Goal: Information Seeking & Learning: Learn about a topic

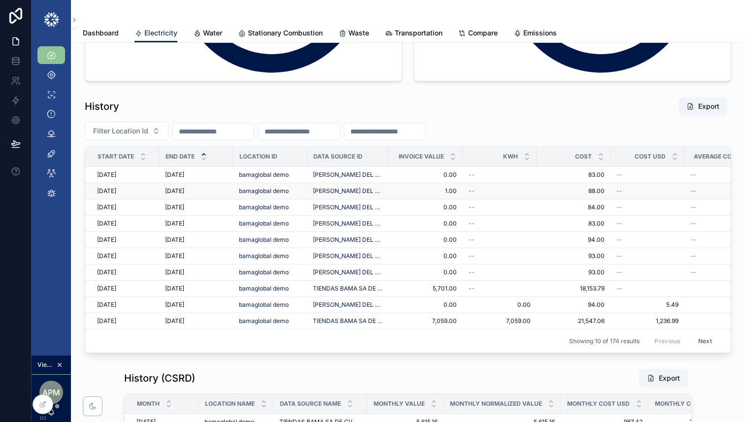
scroll to position [1365, 0]
click at [275, 176] on span "bamaglobal demo" at bounding box center [264, 174] width 50 height 8
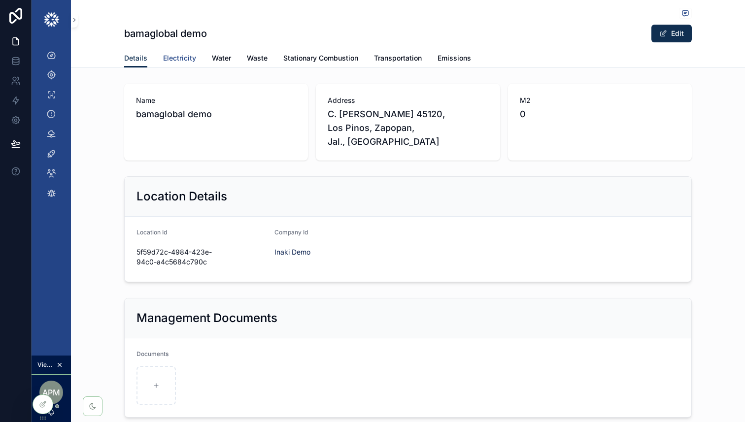
click at [173, 57] on span "Electricity" at bounding box center [179, 58] width 33 height 10
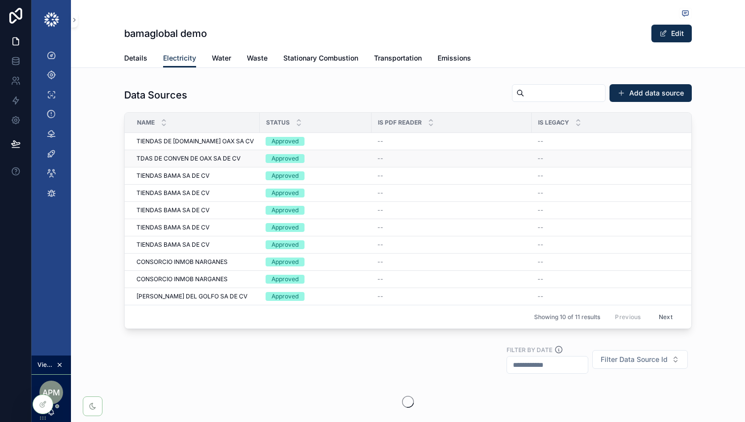
click at [183, 160] on span "TDAS DE CONVEN DE OAX SA DE CV" at bounding box center [188, 159] width 104 height 8
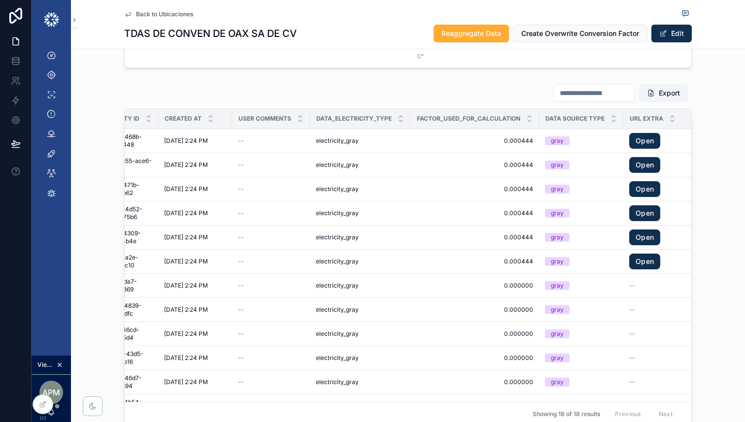
scroll to position [0, 1520]
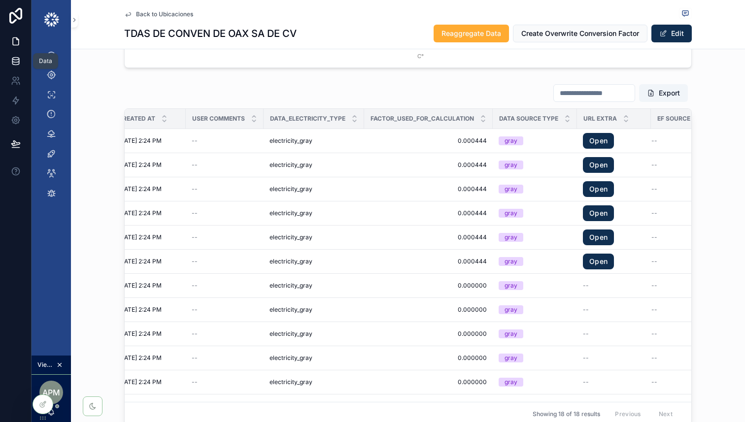
click at [17, 63] on icon at bounding box center [16, 61] width 10 height 10
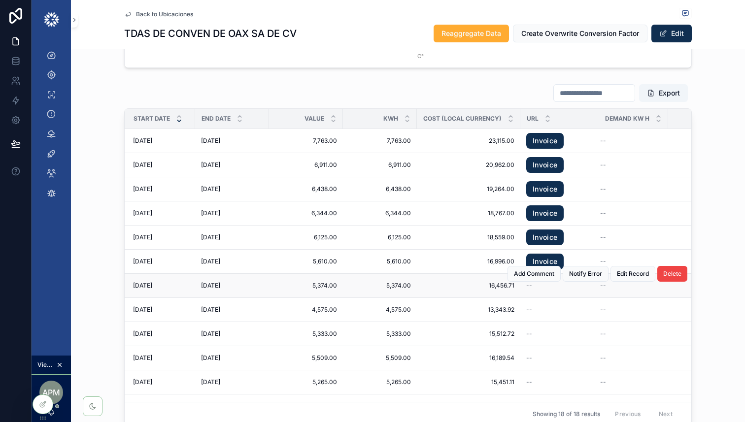
scroll to position [0, 0]
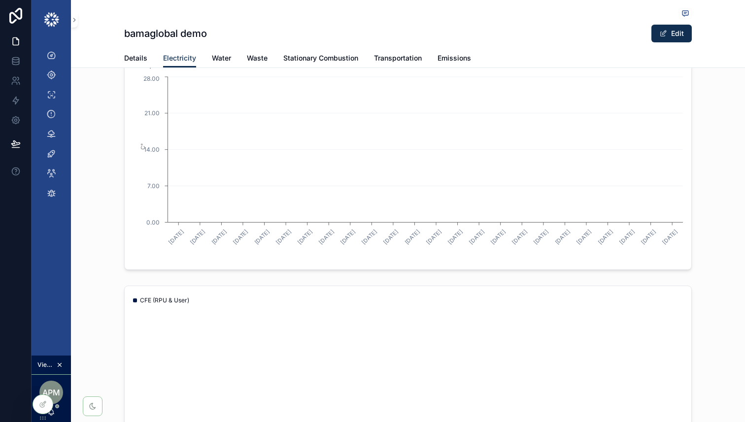
scroll to position [1215, 0]
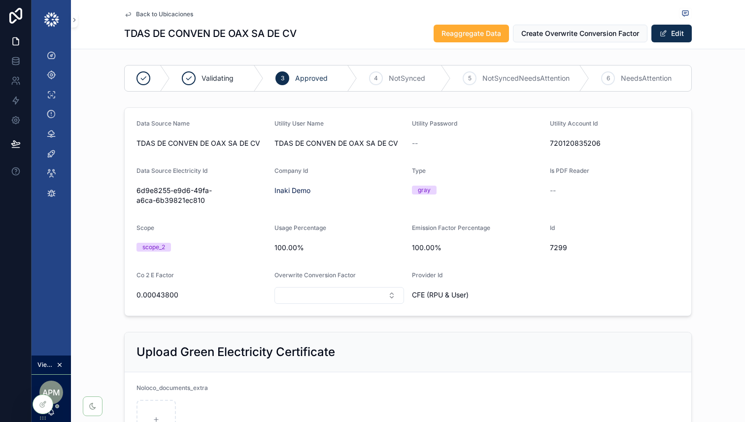
drag, startPoint x: 208, startPoint y: 202, endPoint x: 135, endPoint y: 190, distance: 73.9
drag, startPoint x: 207, startPoint y: 199, endPoint x: 135, endPoint y: 192, distance: 72.3
click at [135, 192] on form "Data Source Name TDAS DE CONVEN DE OAX SA DE CV Utility User Name TDAS DE CONVE…" at bounding box center [408, 212] width 566 height 208
copy span "6d9e8255-e9d6-49fa-a6ca-6b39821ec810"
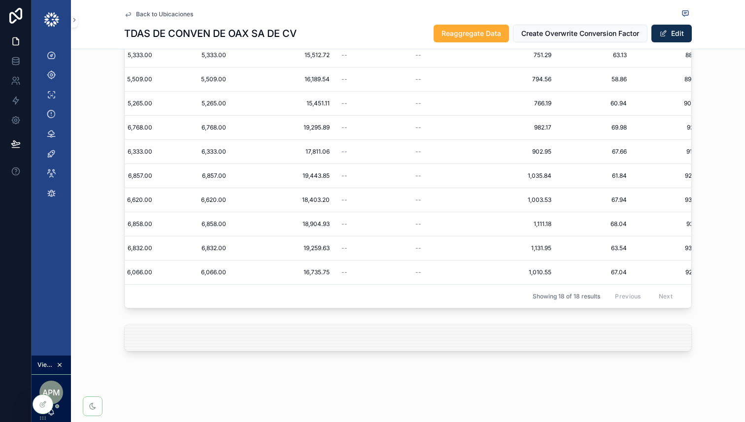
scroll to position [161, 0]
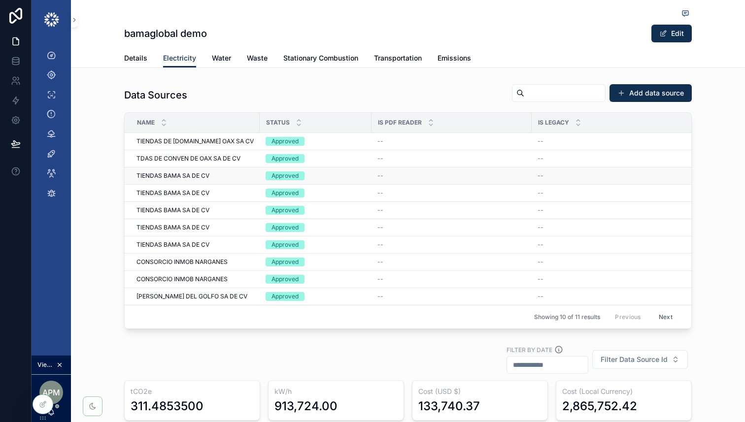
click at [233, 173] on div "TIENDAS BAMA SA DE CV TIENDAS BAMA SA DE CV" at bounding box center [194, 176] width 117 height 8
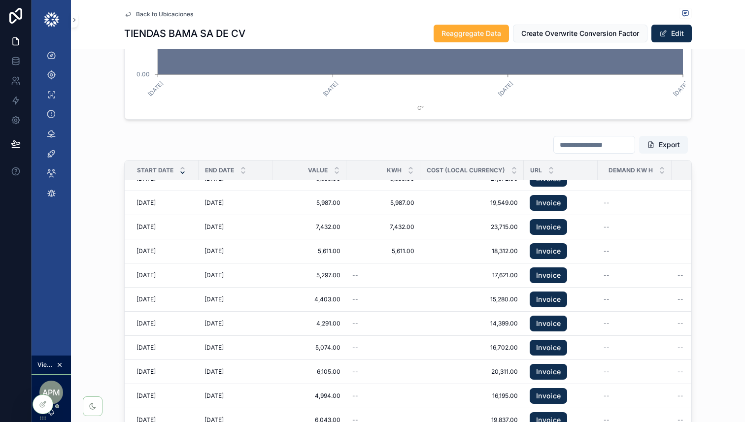
scroll to position [15, 0]
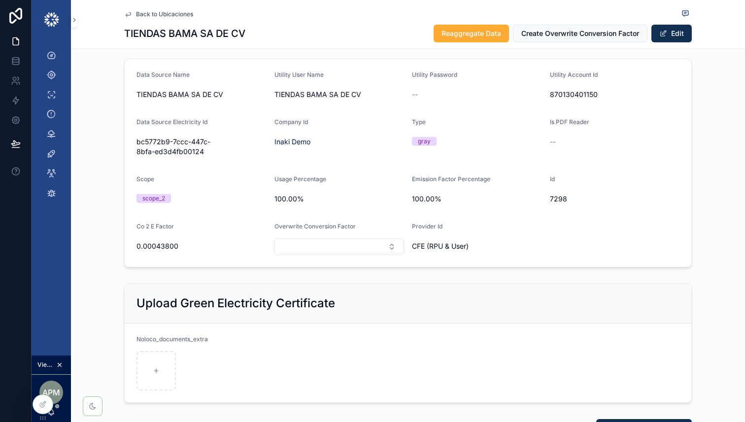
scroll to position [0, 0]
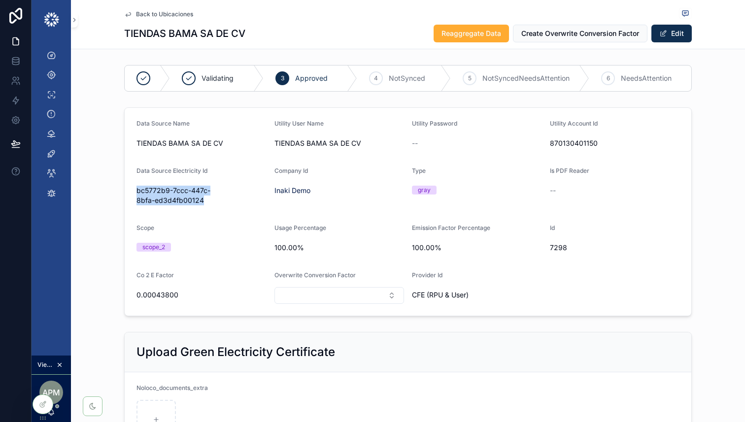
drag, startPoint x: 210, startPoint y: 200, endPoint x: 128, endPoint y: 187, distance: 83.9
click at [128, 187] on form "Data Source Name TIENDAS BAMA SA DE CV Utility User Name TIENDAS BAMA SA DE CV …" at bounding box center [408, 212] width 566 height 208
copy span "bc5772b9-7ccc-447c-8bfa-ed3d4fb00124"
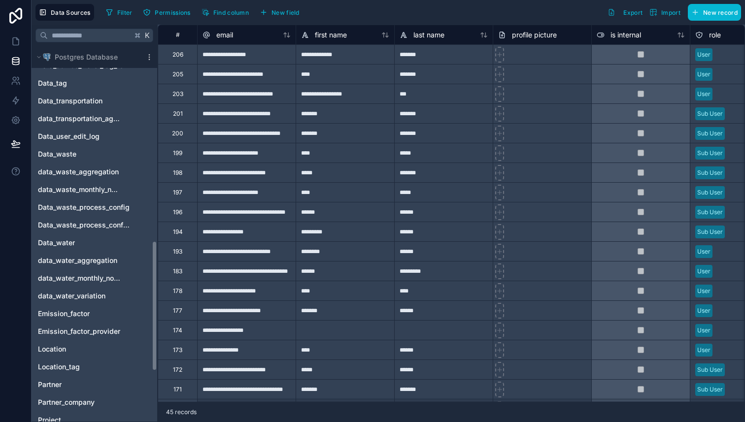
scroll to position [566, 0]
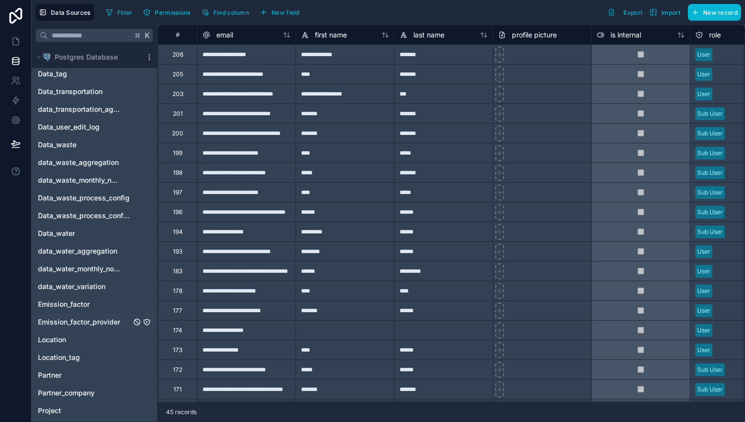
click at [93, 317] on span "Emission_factor_provider" at bounding box center [79, 322] width 82 height 10
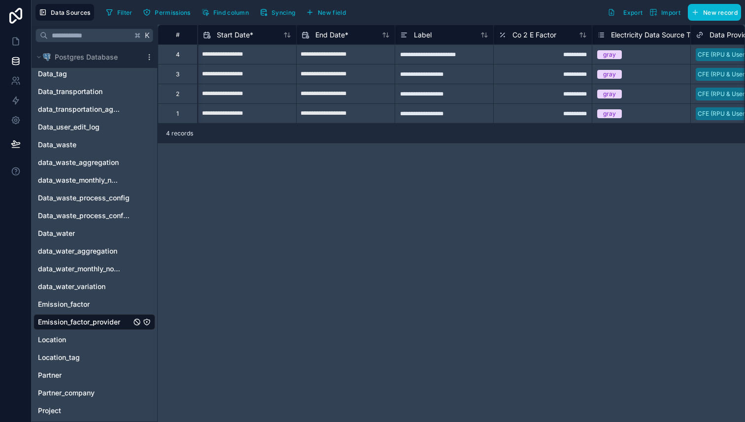
scroll to position [0, 99]
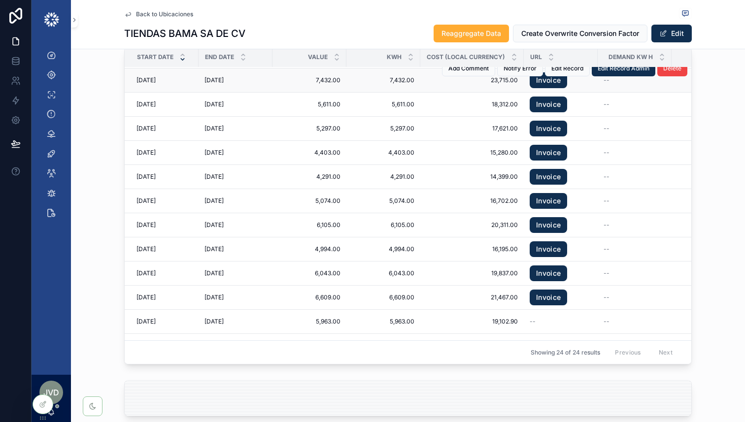
scroll to position [35, 0]
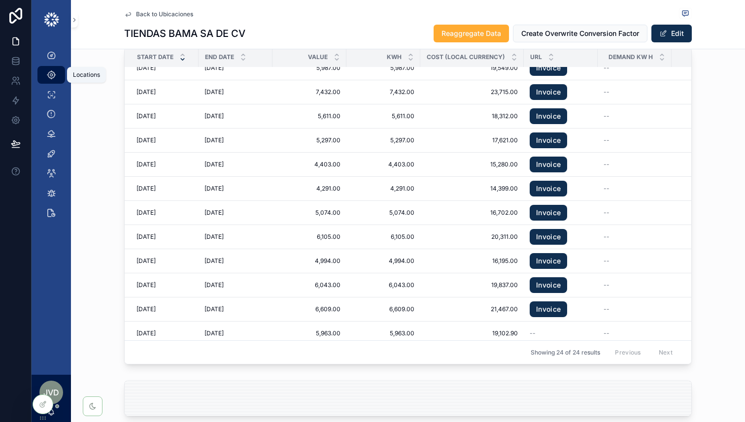
click at [52, 74] on icon "scrollable content" at bounding box center [51, 75] width 10 height 10
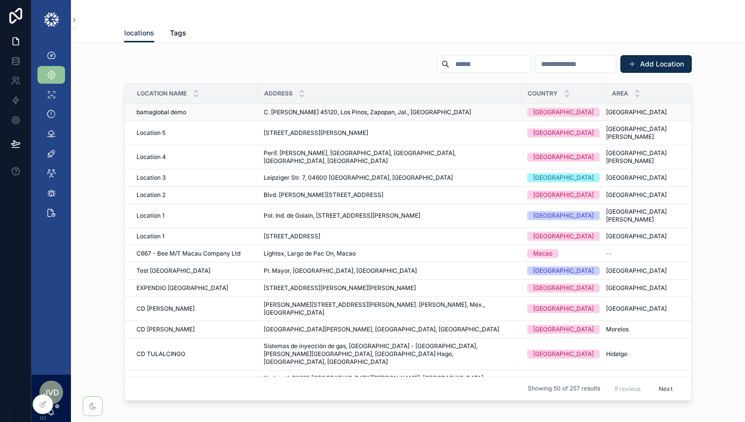
click at [194, 112] on div "bamaglobal demo bamaglobal demo" at bounding box center [193, 112] width 115 height 8
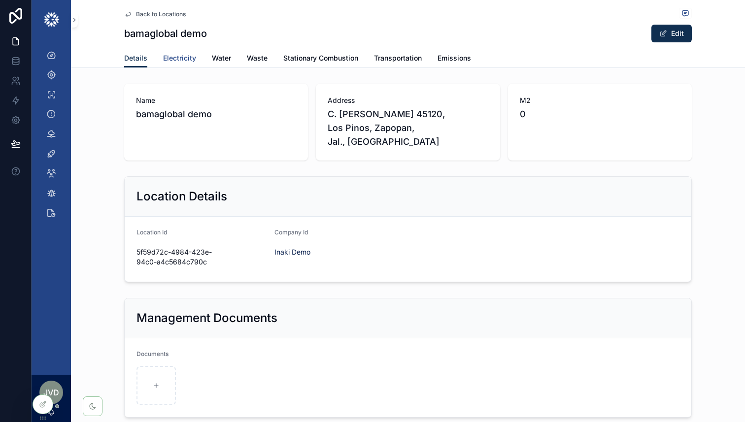
click at [187, 57] on span "Electricity" at bounding box center [179, 58] width 33 height 10
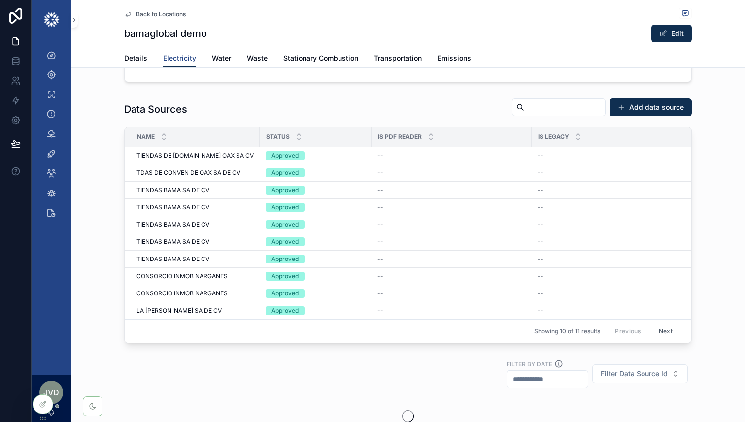
scroll to position [187, 0]
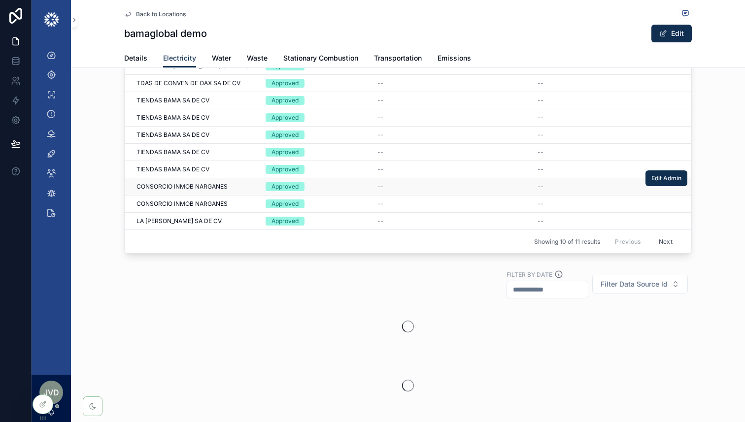
click at [208, 185] on span "CONSORCIO INMOB NARGANES" at bounding box center [181, 187] width 91 height 8
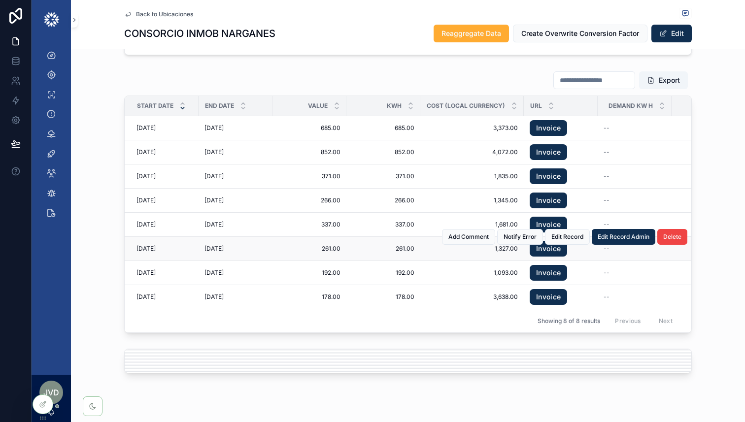
scroll to position [1542, 0]
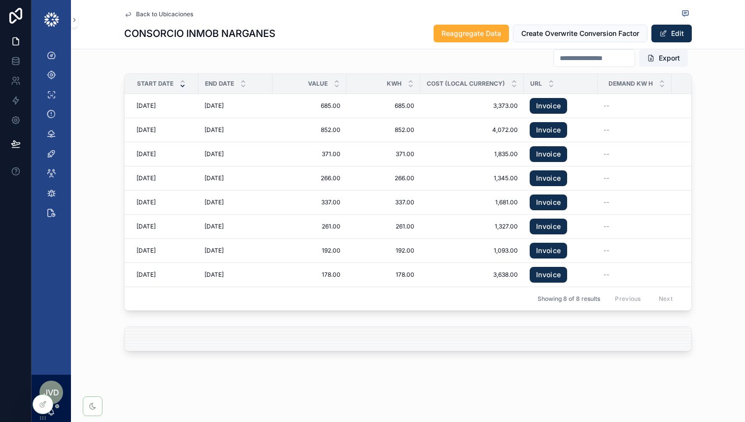
click at [150, 16] on span "Back to Ubicaciones" at bounding box center [164, 14] width 57 height 8
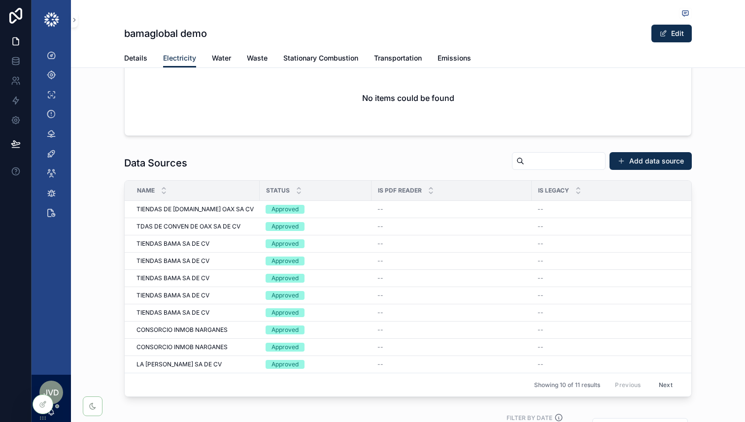
scroll to position [151, 0]
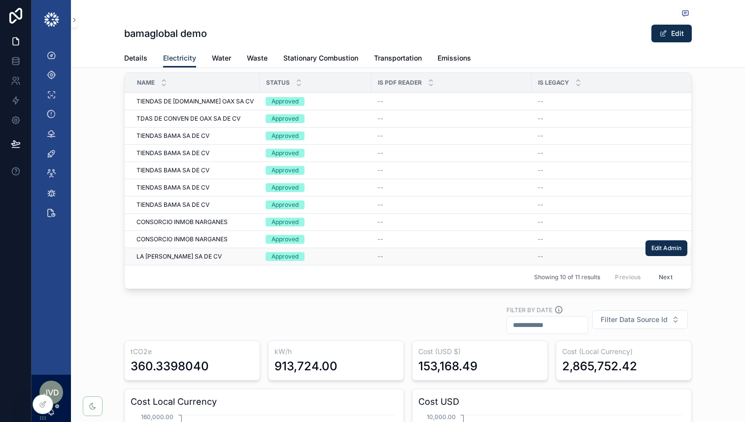
click at [192, 256] on span "LA [PERSON_NAME] SA DE CV" at bounding box center [178, 257] width 85 height 8
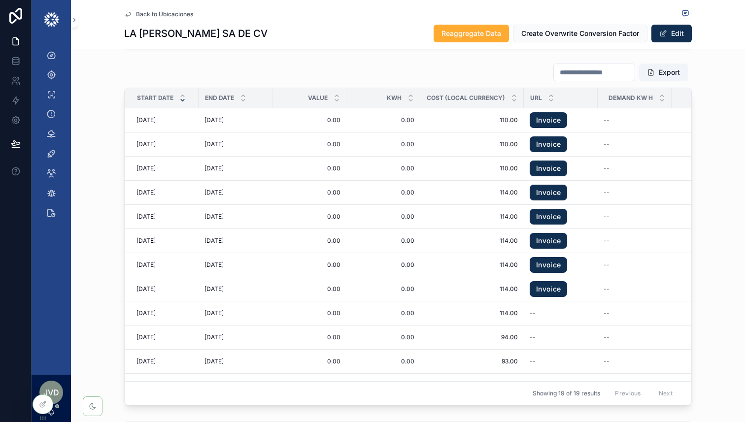
click at [180, 15] on span "Back to Ubicaciones" at bounding box center [164, 14] width 57 height 8
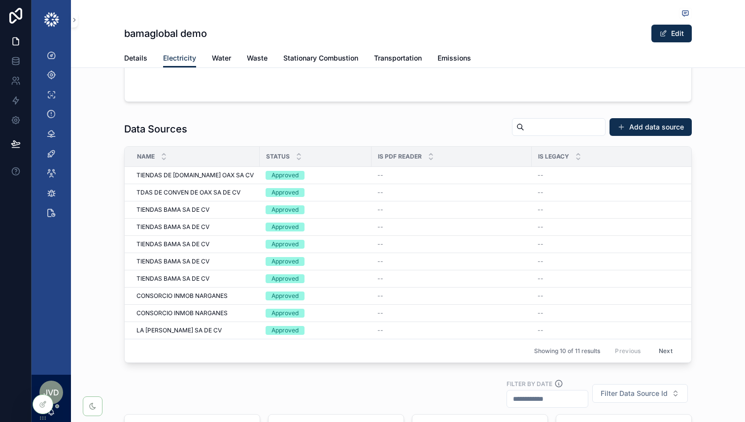
scroll to position [160, 0]
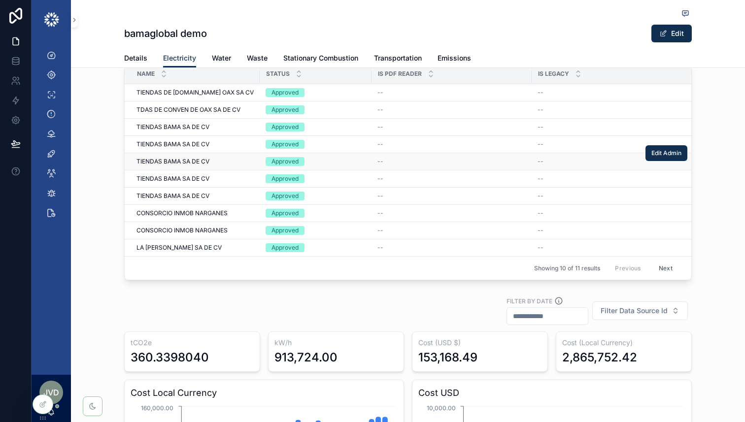
click at [209, 161] on span "TIENDAS BAMA SA DE CV" at bounding box center [172, 162] width 73 height 8
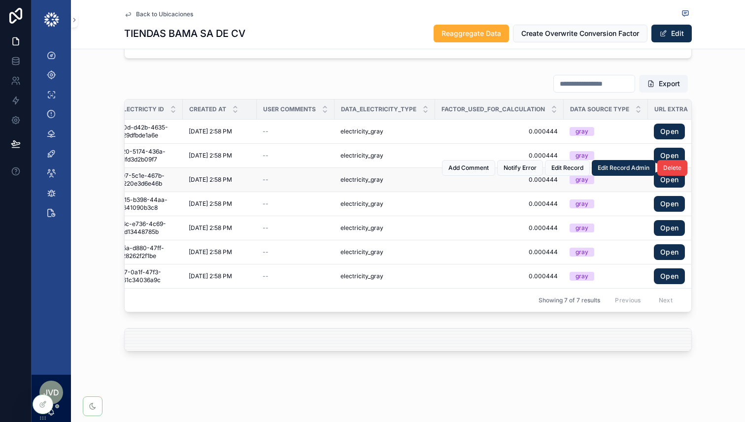
scroll to position [0, 1449]
